Goal: Book appointment/travel/reservation

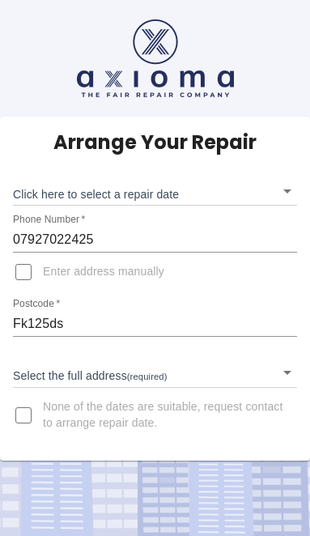
click at [282, 184] on body "Arrange Your Repair Click here to select a repair date ​ Phone Number   * 07927…" at bounding box center [155, 268] width 310 height 536
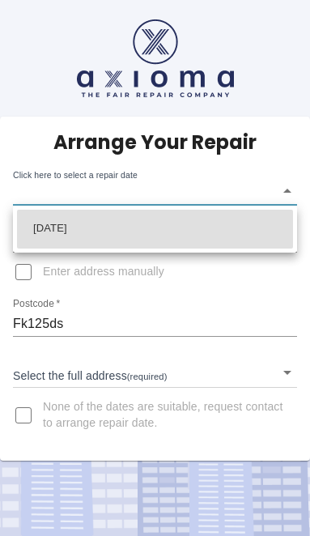
click at [253, 229] on li "[DATE]" at bounding box center [155, 229] width 276 height 39
type input "[DATE]T00:00:00.000Z"
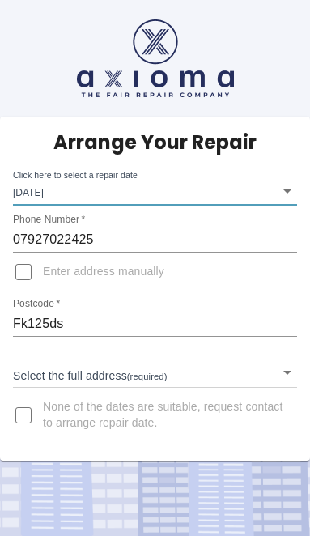
click at [29, 270] on input "Enter address manually" at bounding box center [23, 271] width 39 height 39
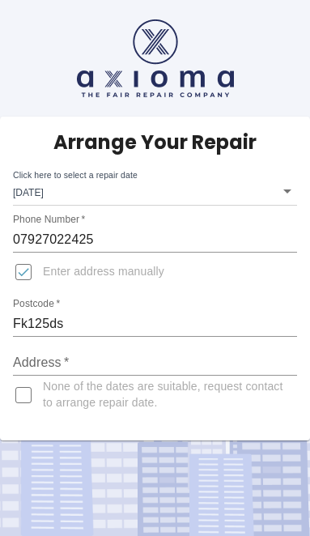
click at [24, 277] on input "Enter address manually" at bounding box center [23, 271] width 39 height 39
checkbox input "false"
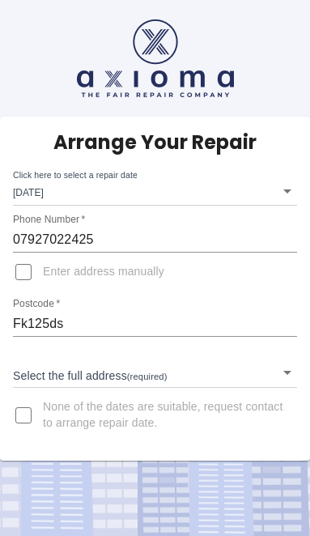
click at [288, 375] on body "Arrange Your Repair Click here to select a repair date [DATE] [DATE]T00:00:00.0…" at bounding box center [155, 268] width 310 height 536
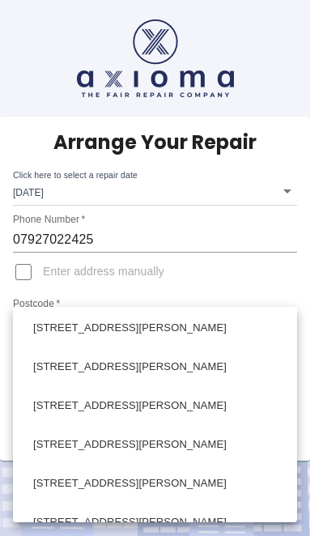
scroll to position [491, 0]
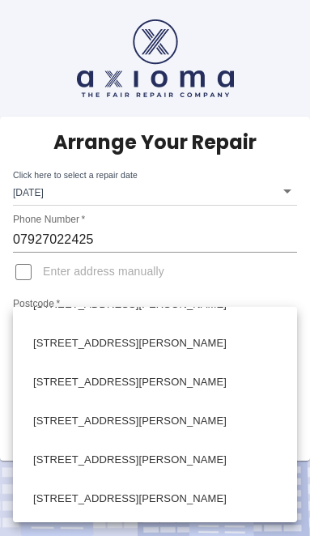
click at [188, 387] on li "[STREET_ADDRESS][PERSON_NAME]" at bounding box center [155, 382] width 276 height 39
type input "[STREET_ADDRESS][PERSON_NAME]"
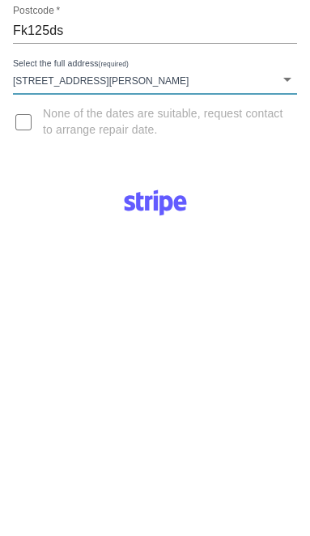
scroll to position [296, 0]
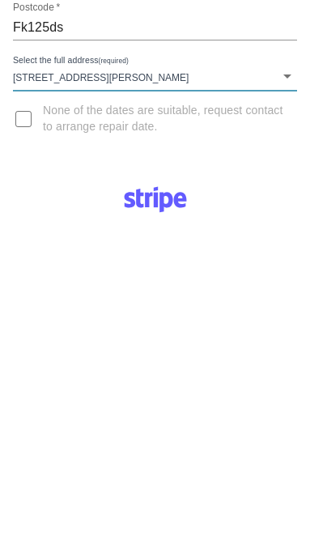
click at [19, 176] on div "Pay £38 Booking Fee" at bounding box center [155, 476] width 286 height 608
click at [266, 203] on div at bounding box center [155, 199] width 236 height 55
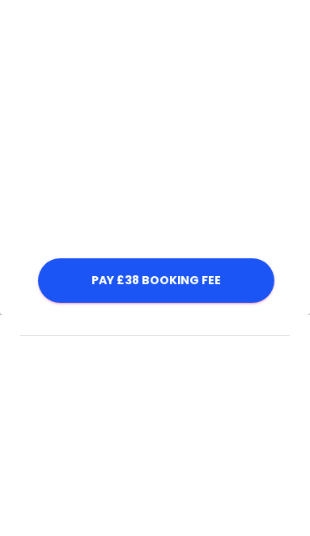
scroll to position [957, 0]
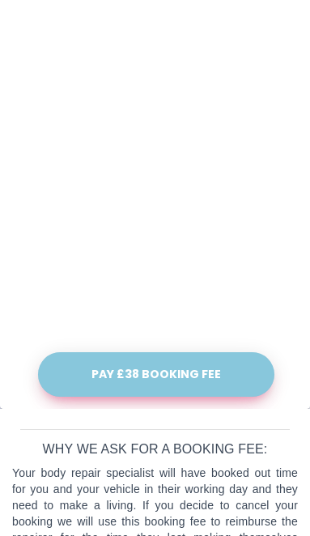
click at [183, 374] on button "Pay £38 Booking Fee" at bounding box center [156, 374] width 236 height 44
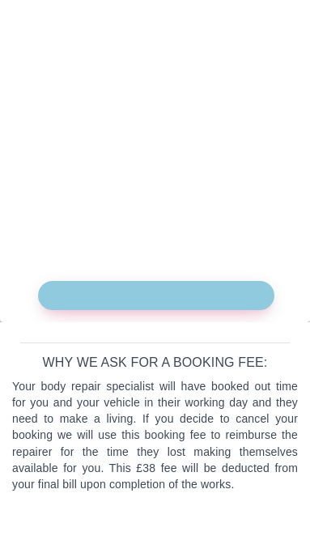
scroll to position [1000, 0]
